Goal: Find contact information: Find contact information

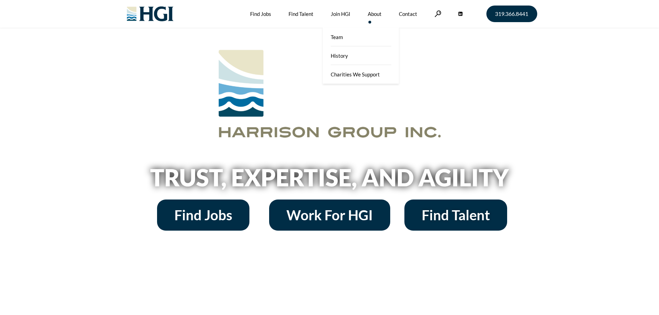
click at [372, 12] on link "About" at bounding box center [374, 14] width 14 height 28
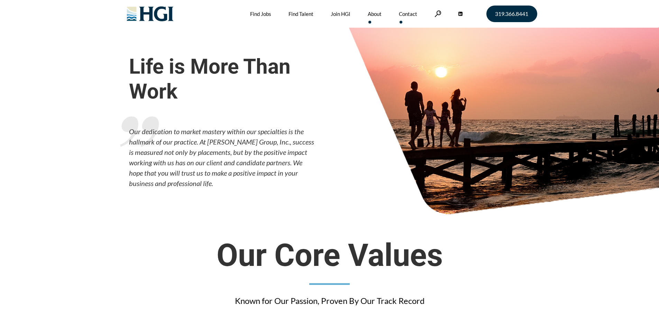
click at [403, 15] on link "Contact" at bounding box center [408, 14] width 18 height 28
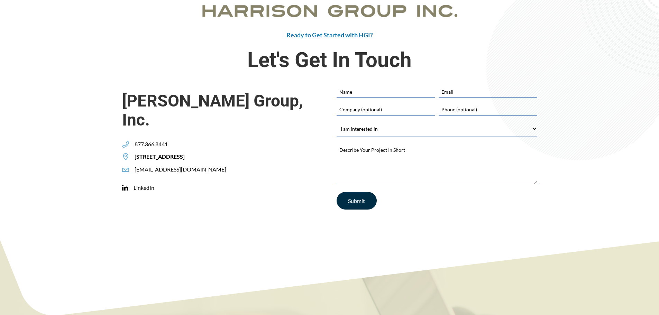
scroll to position [173, 0]
